Goal: Contribute content: Contribute content

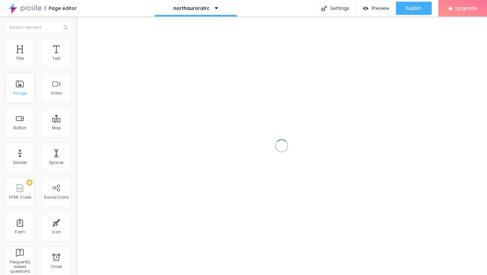
drag, startPoint x: 0, startPoint y: 0, endPoint x: 23, endPoint y: 91, distance: 94.1
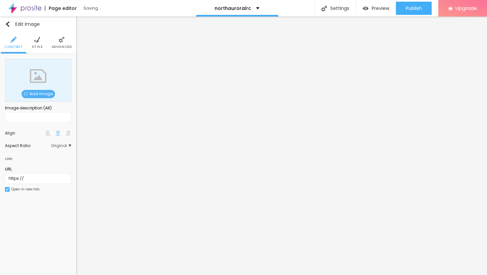
click at [41, 93] on span "Add image" at bounding box center [38, 94] width 33 height 8
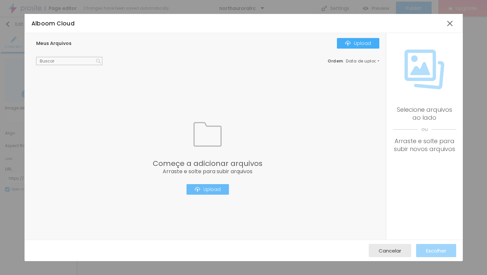
click at [213, 194] on button "Upload" at bounding box center [207, 189] width 42 height 11
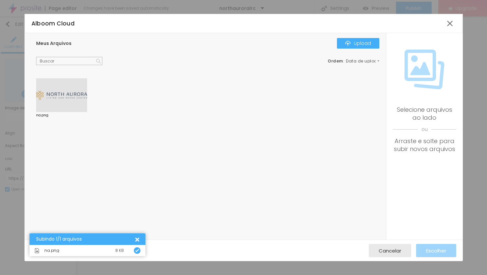
click at [65, 89] on div at bounding box center [61, 95] width 51 height 34
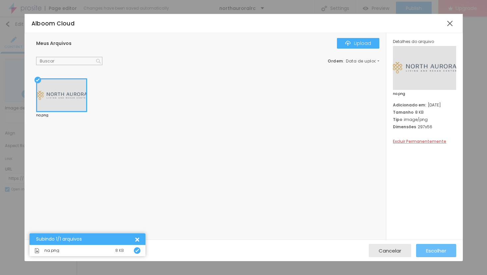
click at [438, 254] on span "Escolher" at bounding box center [436, 251] width 20 height 6
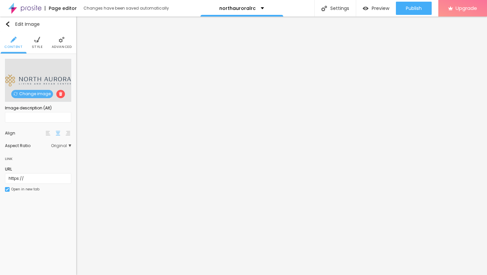
click at [36, 41] on img at bounding box center [37, 40] width 6 height 6
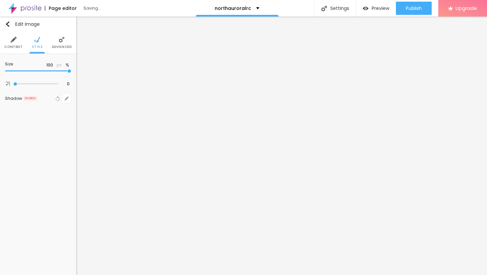
type input "30"
click at [22, 70] on input "range" at bounding box center [38, 71] width 66 height 3
click at [62, 46] on span "Advanced" at bounding box center [62, 46] width 20 height 3
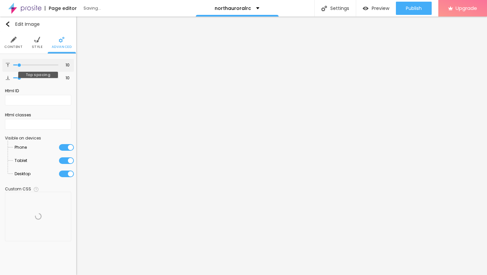
type input "9"
type input "11"
type input "13"
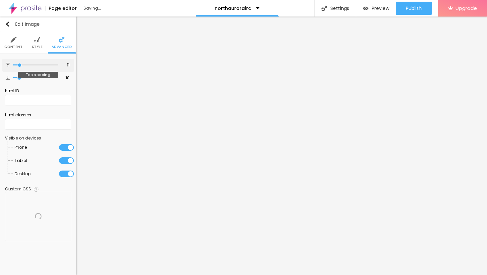
type input "13"
type input "16"
type input "19"
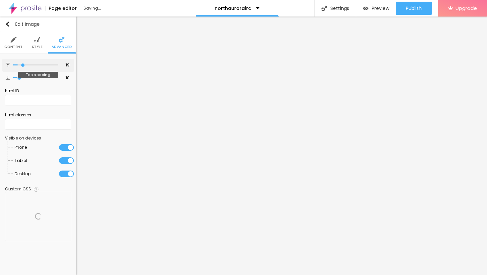
type input "23"
type input "26"
type input "30"
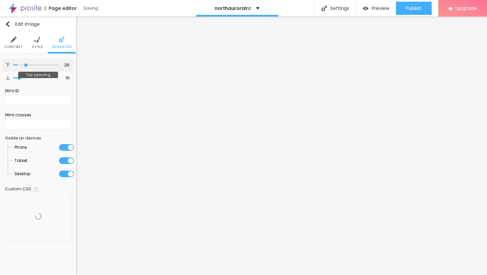
type input "30"
type input "33"
type input "36"
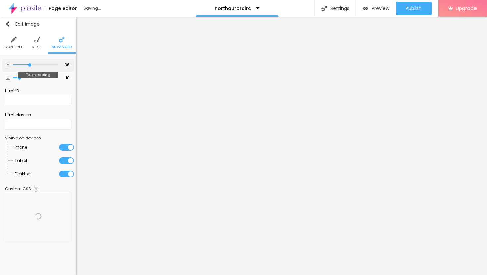
type input "39"
type input "40"
type input "41"
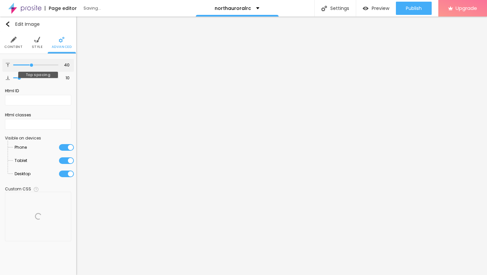
type input "41"
type input "42"
type input "43"
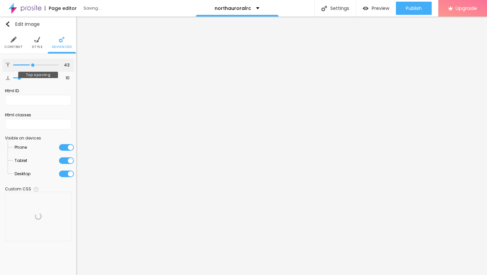
type input "44"
type input "45"
type input "46"
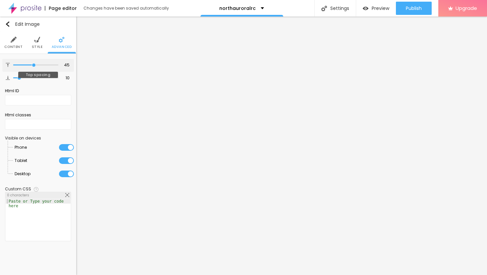
type input "46"
type input "47"
type input "48"
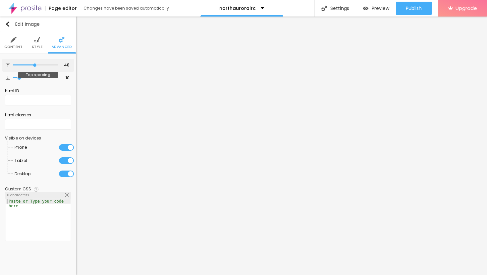
type input "49"
type input "50"
type input "51"
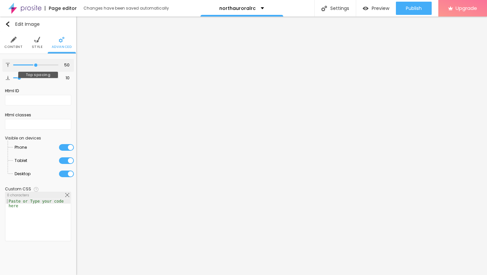
type input "51"
type input "52"
drag, startPoint x: 19, startPoint y: 64, endPoint x: 36, endPoint y: 69, distance: 17.7
type input "52"
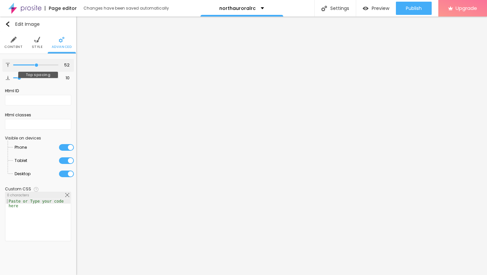
click at [36, 67] on input "range" at bounding box center [35, 65] width 45 height 3
click at [8, 25] on img "button" at bounding box center [7, 24] width 5 height 5
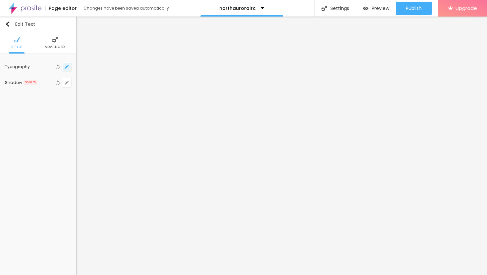
click at [65, 68] on icon "button" at bounding box center [67, 67] width 4 height 4
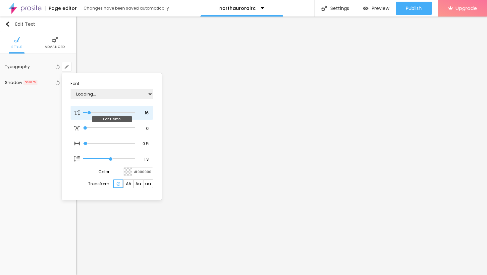
type input "14"
type input "1"
type input "15"
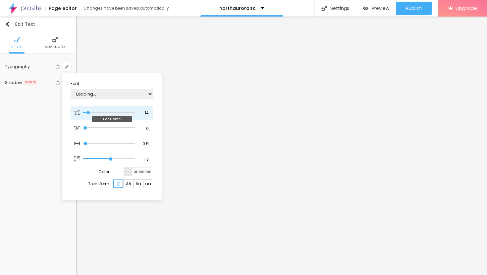
type input "1"
type input "17"
type input "1"
type input "19"
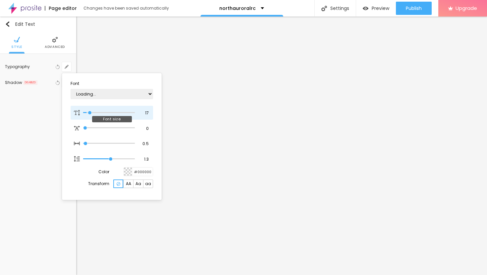
type input "19"
type input "1"
type input "22"
type input "1"
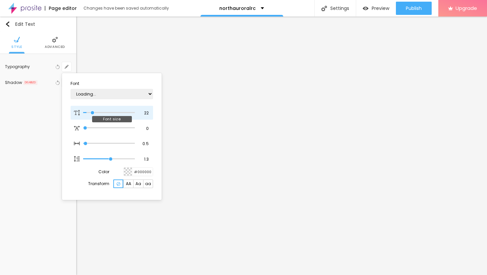
type input "24"
type input "1"
type input "26"
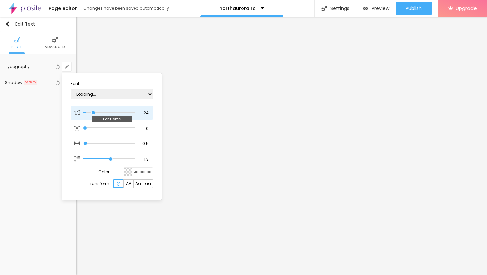
type input "1"
type input "28"
type input "1"
type input "29"
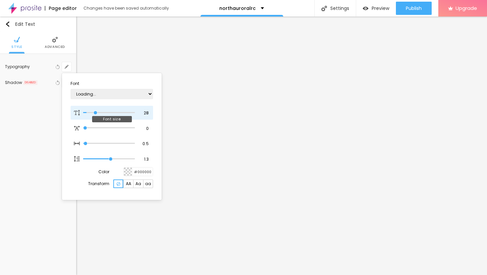
type input "29"
type input "1"
type input "30"
type input "1"
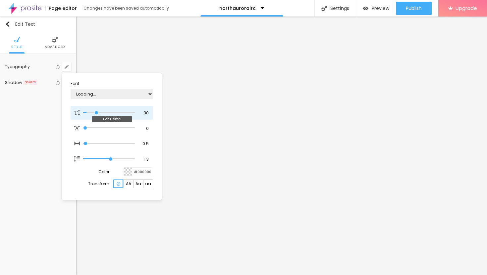
type input "31"
type input "1"
type input "32"
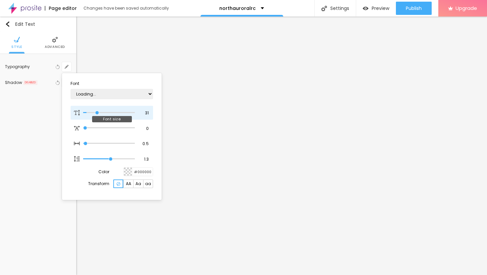
type input "1"
type input "33"
type input "1"
type input "34"
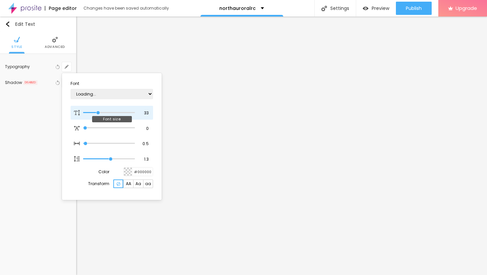
type input "34"
type input "1"
type input "35"
type input "1"
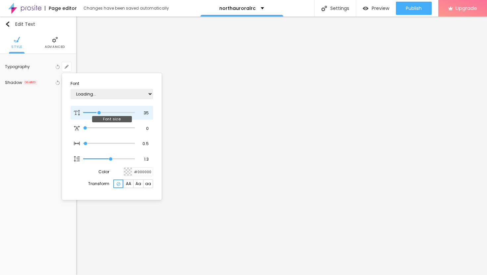
type input "36"
type input "1"
type input "35"
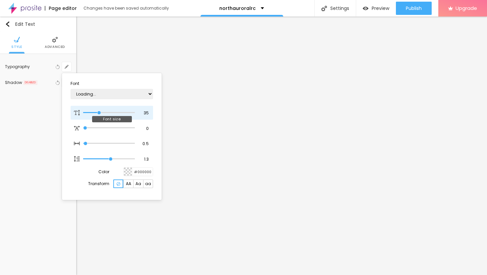
type input "1"
type input "34"
type input "1"
type input "33"
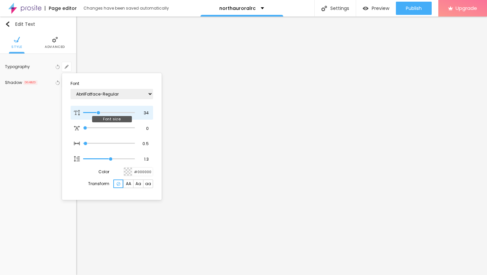
type input "33"
type input "1"
type input "32"
type input "1"
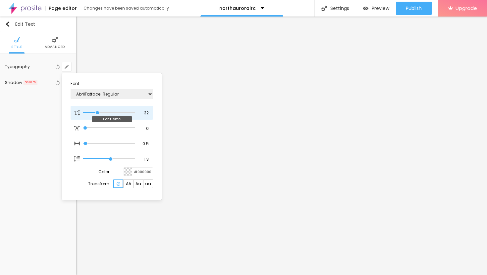
drag, startPoint x: 88, startPoint y: 113, endPoint x: 97, endPoint y: 114, distance: 9.3
type input "32"
click at [97, 114] on input "range" at bounding box center [109, 112] width 52 height 3
type input "1"
type input "31"
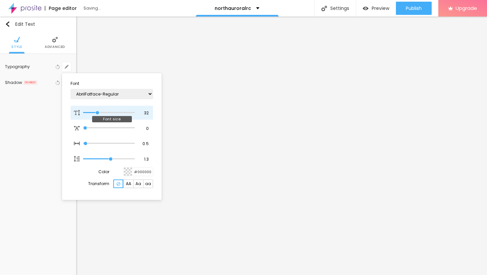
type input "31"
type input "1"
type input "30"
type input "1"
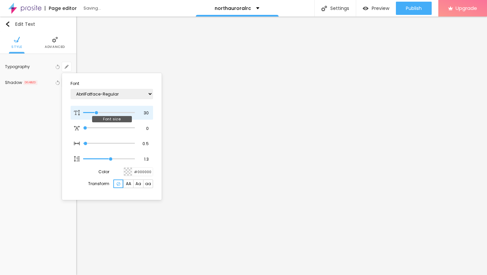
type input "29"
type input "1"
type input "28"
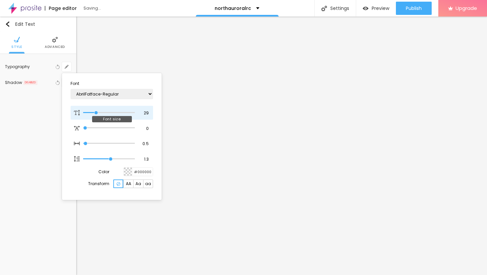
type input "1"
type input "27"
type input "1"
type input "26"
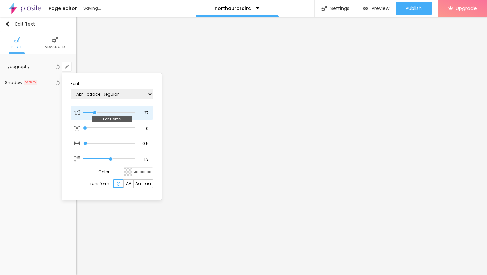
type input "26"
type input "1"
type input "26"
click at [95, 112] on input "range" at bounding box center [109, 112] width 52 height 3
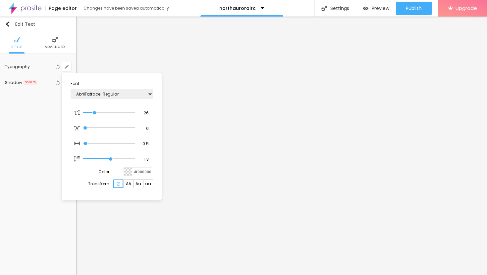
click at [254, 154] on div at bounding box center [243, 137] width 487 height 275
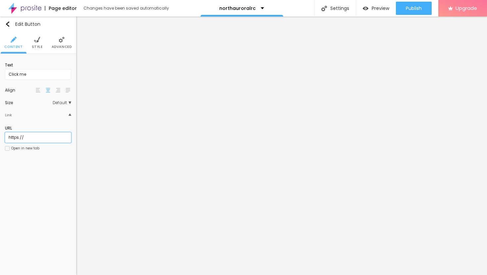
drag, startPoint x: 36, startPoint y: 137, endPoint x: 1, endPoint y: 135, distance: 35.2
click at [0, 135] on div "Text Click me Align Size Default Small Default Big Link URL https:// Open in ne…" at bounding box center [38, 109] width 76 height 110
click at [32, 72] on input "Click me" at bounding box center [38, 74] width 66 height 11
drag, startPoint x: 35, startPoint y: 75, endPoint x: 0, endPoint y: 70, distance: 35.8
click at [0, 71] on div "Text Click me Align Size Default Small Default Big Link URL https:// Open in ne…" at bounding box center [38, 109] width 76 height 110
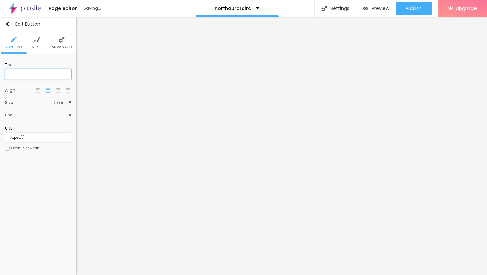
paste input "→ VIEW DOCUMENT HERE"
type input "→ VIEW DOCUMENT HERE"
drag, startPoint x: 40, startPoint y: 142, endPoint x: 2, endPoint y: 136, distance: 38.5
click at [1, 136] on div "Text → VIEW DOCUMENT HERE Align Size Default Small Default Big Link URL https:/…" at bounding box center [38, 109] width 76 height 110
click at [55, 139] on input "text" at bounding box center [38, 137] width 66 height 11
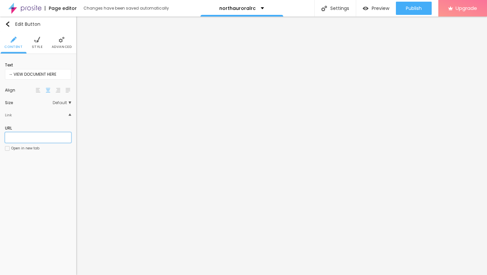
paste input "[URL][DOMAIN_NAME]"
type input "[URL][DOMAIN_NAME]"
click at [9, 149] on div at bounding box center [7, 148] width 5 height 5
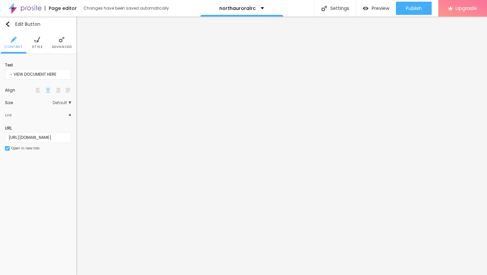
click at [63, 45] on span "Advanced" at bounding box center [62, 46] width 20 height 3
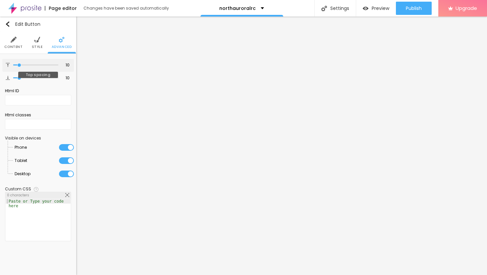
type input "7"
type input "8"
type input "9"
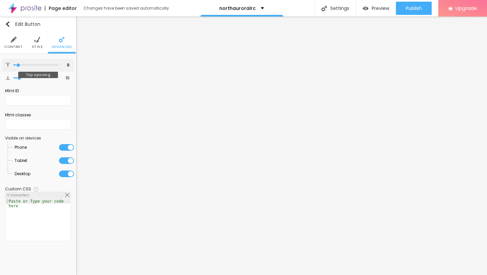
type input "9"
type input "10"
type input "11"
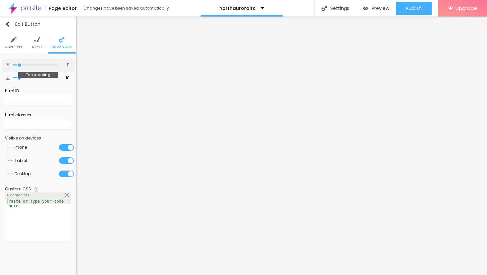
type input "12"
type input "13"
type input "14"
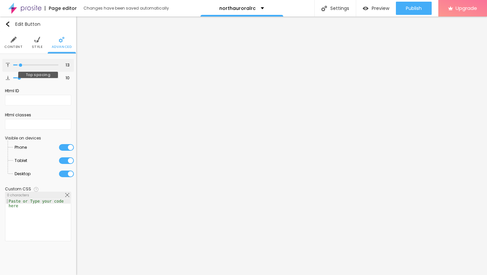
type input "14"
type input "15"
type input "17"
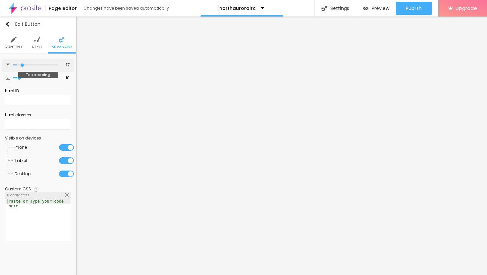
type input "18"
type input "20"
type input "21"
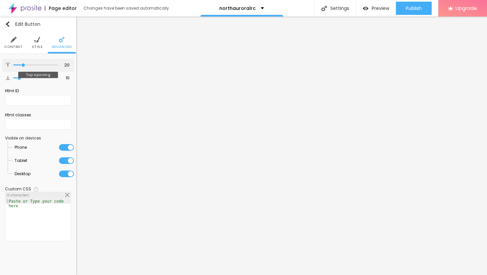
type input "21"
type input "22"
drag, startPoint x: 18, startPoint y: 64, endPoint x: 24, endPoint y: 65, distance: 6.2
click at [24, 66] on input "range" at bounding box center [35, 65] width 45 height 3
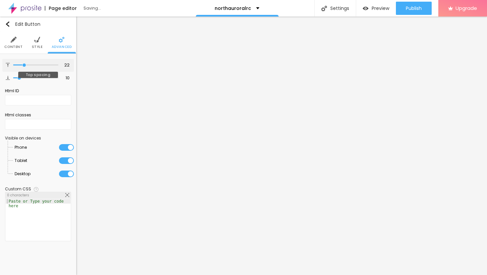
type input "23"
type input "24"
type input "25"
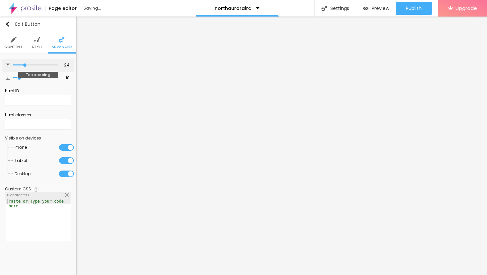
type input "25"
click at [25, 65] on input "range" at bounding box center [35, 65] width 45 height 3
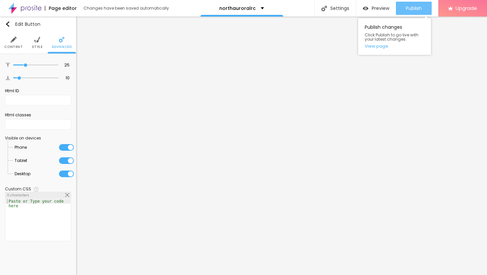
click at [415, 12] on div "Publish" at bounding box center [414, 8] width 16 height 13
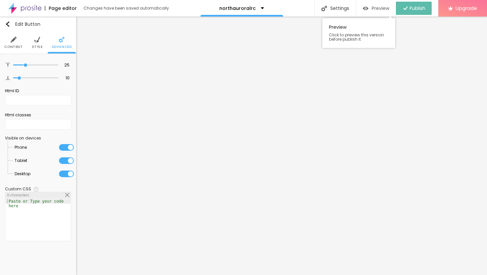
click at [374, 9] on span "Preview" at bounding box center [380, 8] width 18 height 5
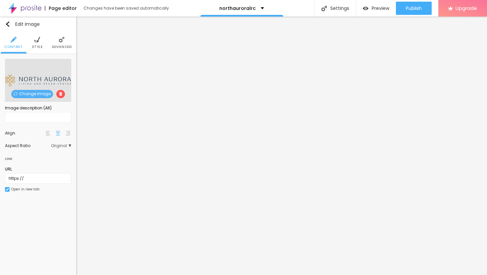
click at [37, 42] on img at bounding box center [37, 40] width 6 height 6
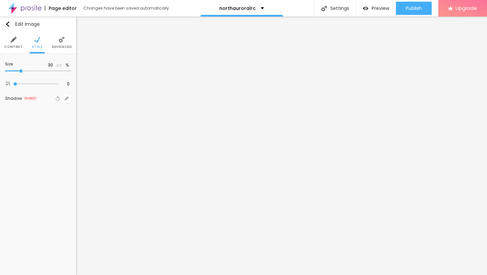
type input "35"
type input "40"
type input "45"
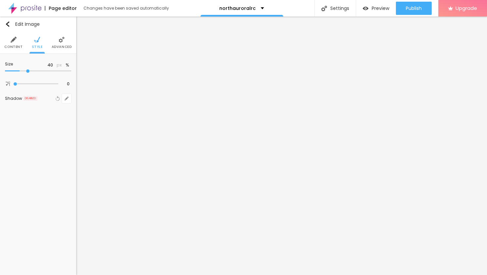
type input "45"
type input "50"
type input "55"
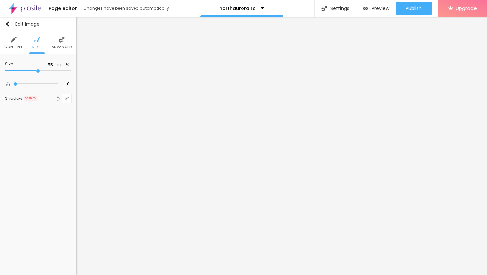
type input "50"
type input "45"
type input "40"
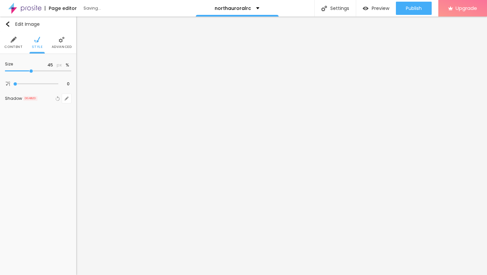
type input "40"
type input "35"
type input "30"
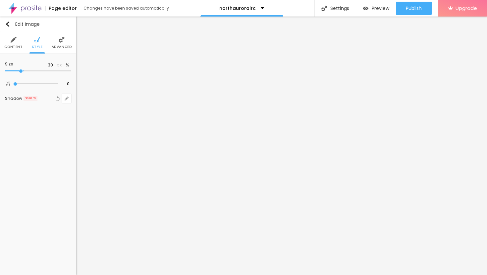
click at [23, 70] on input "range" at bounding box center [38, 71] width 66 height 3
click at [62, 47] on span "Advanced" at bounding box center [62, 46] width 20 height 3
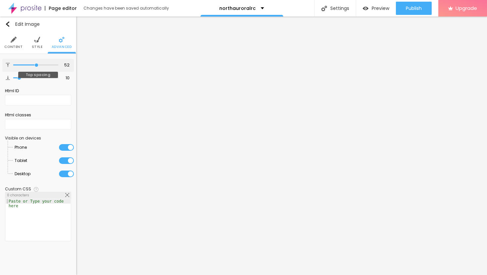
type input "53"
type input "54"
type input "55"
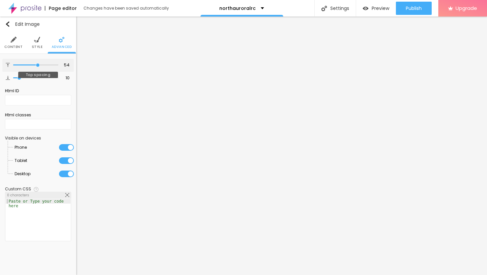
type input "55"
type input "56"
type input "57"
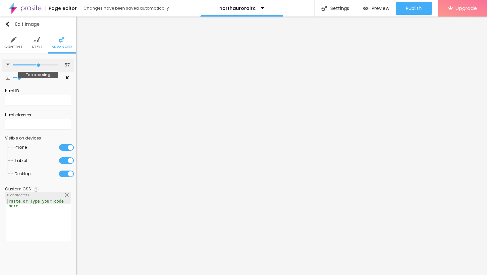
type input "58"
click at [34, 64] on input "range" at bounding box center [35, 65] width 45 height 3
drag, startPoint x: 20, startPoint y: 77, endPoint x: 28, endPoint y: 77, distance: 8.3
click at [28, 77] on input "range" at bounding box center [35, 77] width 45 height 3
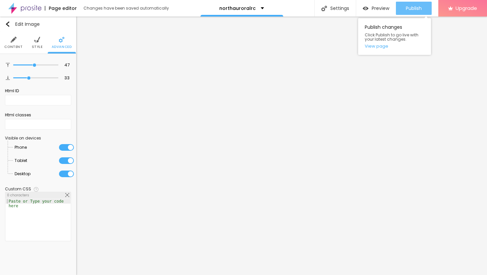
click at [410, 11] on span "Publish" at bounding box center [414, 8] width 16 height 5
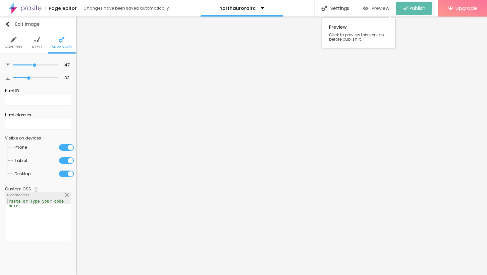
click at [374, 11] on div "Preview" at bounding box center [376, 8] width 26 height 13
